Goal: Task Accomplishment & Management: Manage account settings

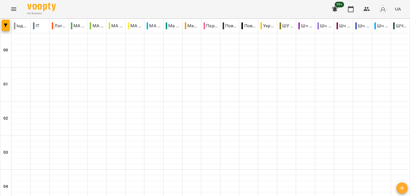
scroll to position [541, 0]
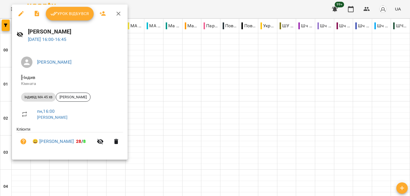
click at [74, 15] on span "Урок відбувся" at bounding box center [69, 13] width 39 height 7
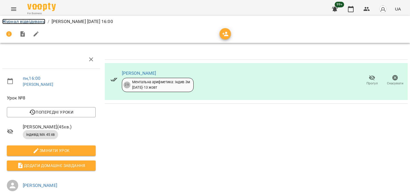
click at [30, 20] on link "Журнал відвідувань" at bounding box center [23, 21] width 43 height 5
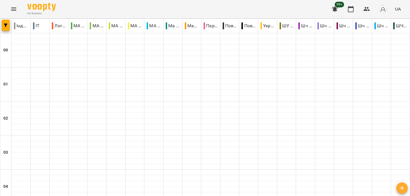
scroll to position [493, 0]
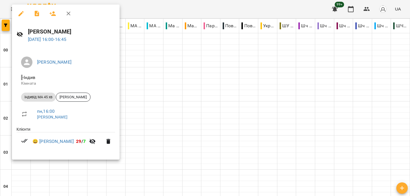
click at [197, 7] on div at bounding box center [205, 98] width 410 height 196
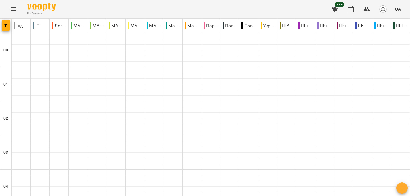
scroll to position [575, 0]
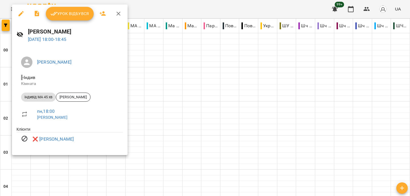
click at [199, 5] on div at bounding box center [205, 98] width 410 height 196
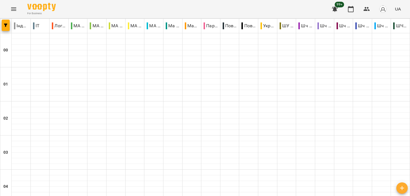
scroll to position [609, 0]
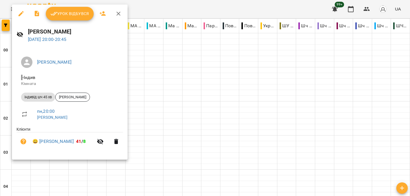
click at [201, 4] on div at bounding box center [205, 98] width 410 height 196
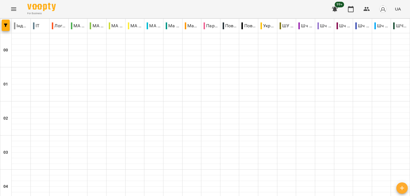
scroll to position [530, 0]
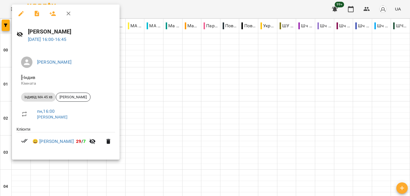
click at [223, 6] on div at bounding box center [205, 98] width 410 height 196
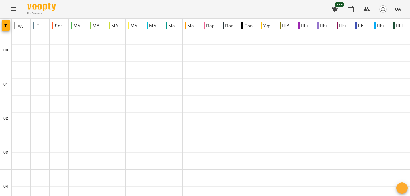
scroll to position [629, 0]
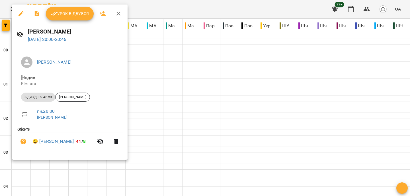
click at [178, 9] on div at bounding box center [205, 98] width 410 height 196
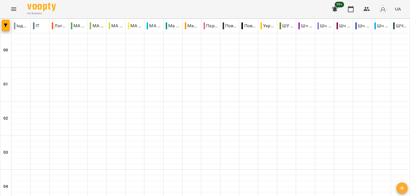
scroll to position [516, 0]
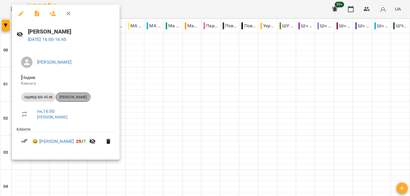
click at [73, 95] on span "[PERSON_NAME]" at bounding box center [73, 97] width 34 height 5
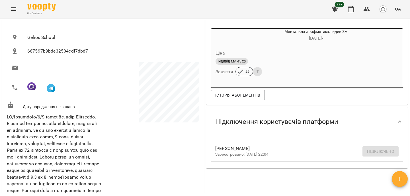
scroll to position [18, 0]
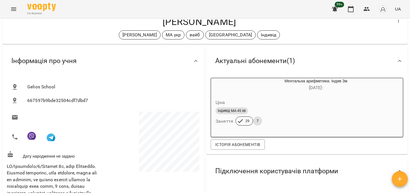
click at [15, 10] on icon "Menu" at bounding box center [13, 9] width 7 height 7
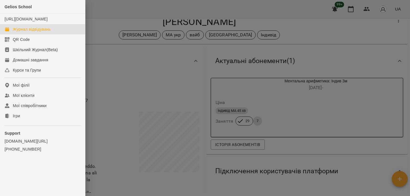
click at [34, 32] on div "Журнал відвідувань" at bounding box center [32, 29] width 38 height 6
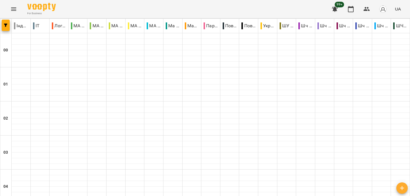
scroll to position [650, 0]
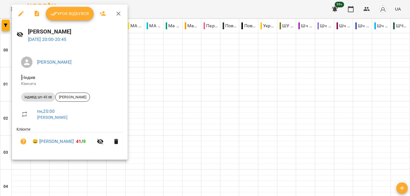
click at [171, 7] on div at bounding box center [205, 98] width 410 height 196
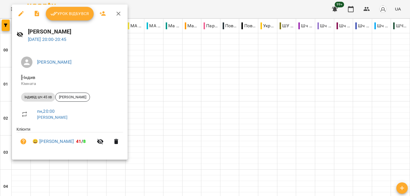
click at [180, 9] on div at bounding box center [205, 98] width 410 height 196
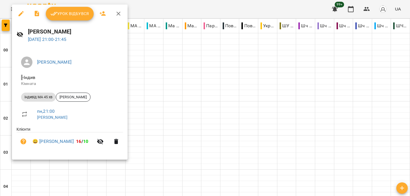
click at [189, 3] on div at bounding box center [205, 98] width 410 height 196
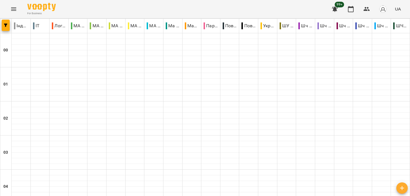
scroll to position [598, 0]
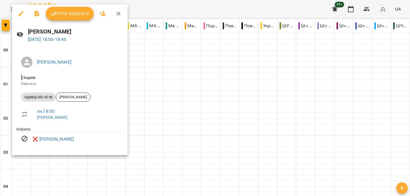
click at [201, 12] on div at bounding box center [205, 98] width 410 height 196
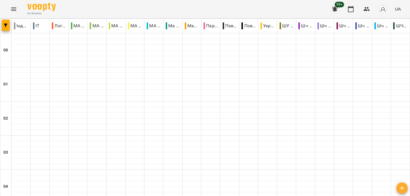
scroll to position [634, 0]
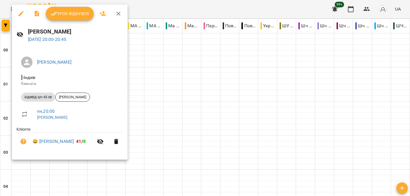
click at [173, 11] on div at bounding box center [205, 98] width 410 height 196
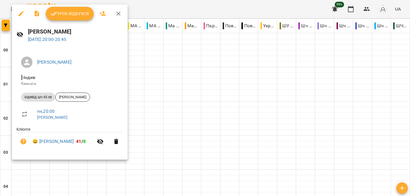
click at [255, 10] on div at bounding box center [205, 98] width 410 height 196
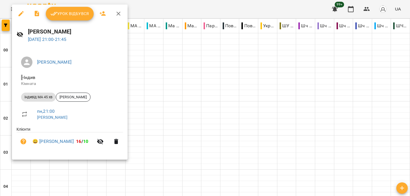
click at [204, 7] on div at bounding box center [205, 98] width 410 height 196
